Goal: Task Accomplishment & Management: Use online tool/utility

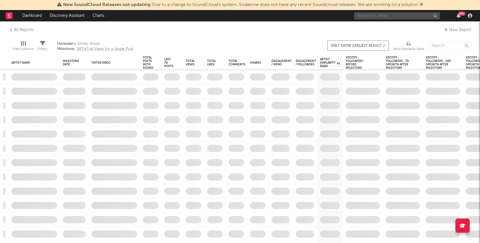
click at [376, 17] on input "text" at bounding box center [397, 15] width 86 height 7
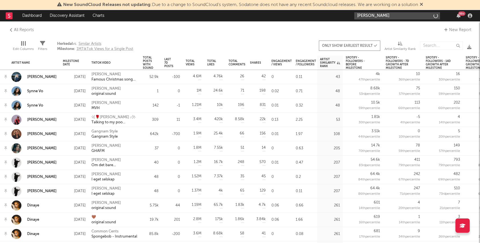
type input "[PERSON_NAME]"
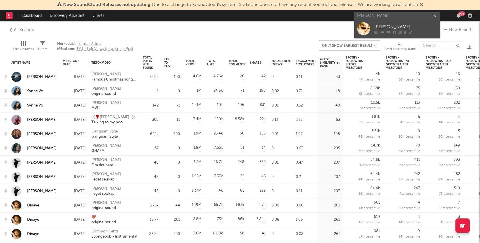
click at [365, 28] on div at bounding box center [363, 28] width 13 height 13
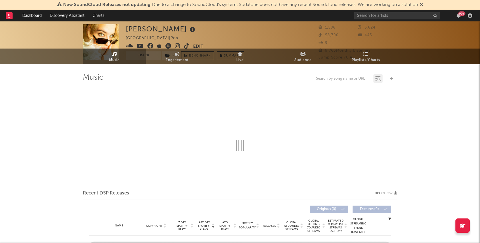
select select "1w"
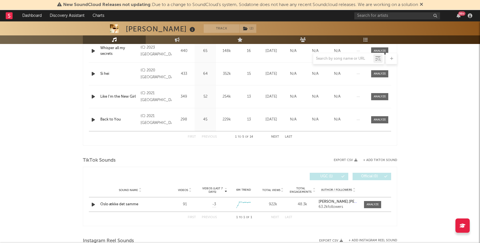
scroll to position [320, 0]
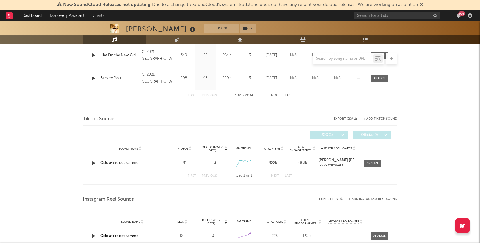
click at [378, 116] on div "TikTok Sounds" at bounding box center [240, 119] width 314 height 10
click at [373, 118] on button "+ Add TikTok Sound" at bounding box center [380, 118] width 34 height 3
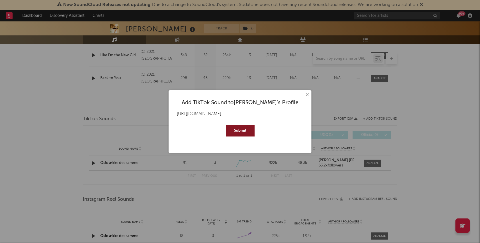
scroll to position [0, 97]
type input "[URL][DOMAIN_NAME]"
click at [226, 125] on button "Submit" at bounding box center [240, 130] width 29 height 11
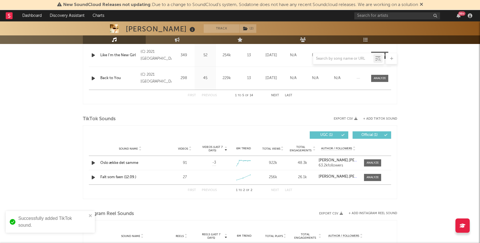
scroll to position [0, 0]
click at [386, 176] on icon "button" at bounding box center [386, 177] width 4 height 3
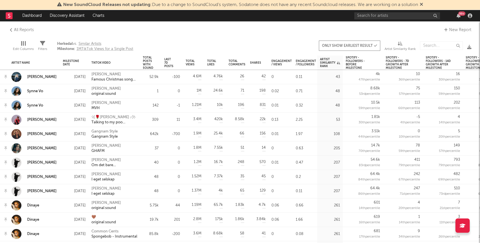
click at [9, 15] on rect at bounding box center [9, 15] width 7 height 7
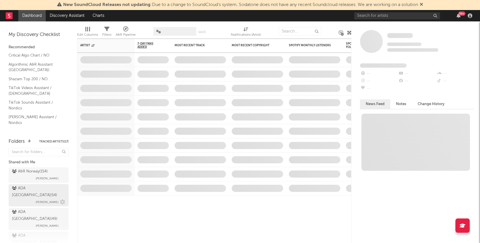
scroll to position [25, 0]
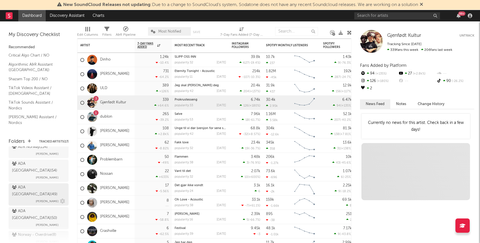
click at [41, 198] on span "Adrian Sæther-Larsen" at bounding box center [47, 201] width 23 height 7
